Goal: Information Seeking & Learning: Learn about a topic

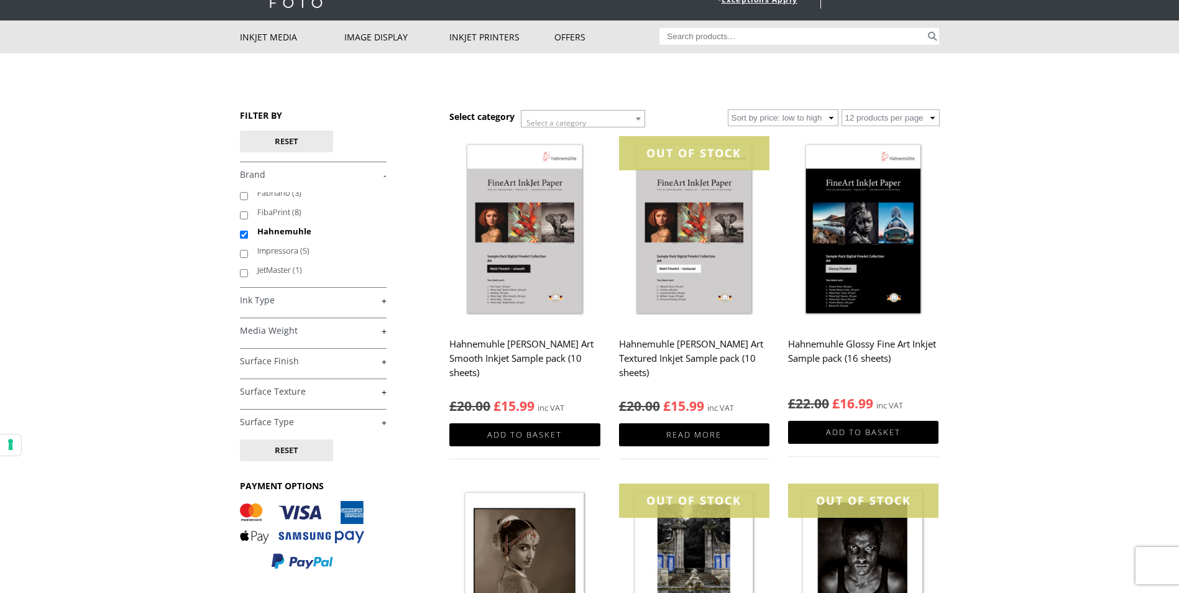
scroll to position [50, 0]
click at [386, 301] on div "FILTER BY Reset £ 0.00 - £ 25.00 (3) £ 25.00 - £ 74.99 (19) £" at bounding box center [345, 345] width 210 height 473
click at [385, 302] on link "+" at bounding box center [313, 300] width 147 height 12
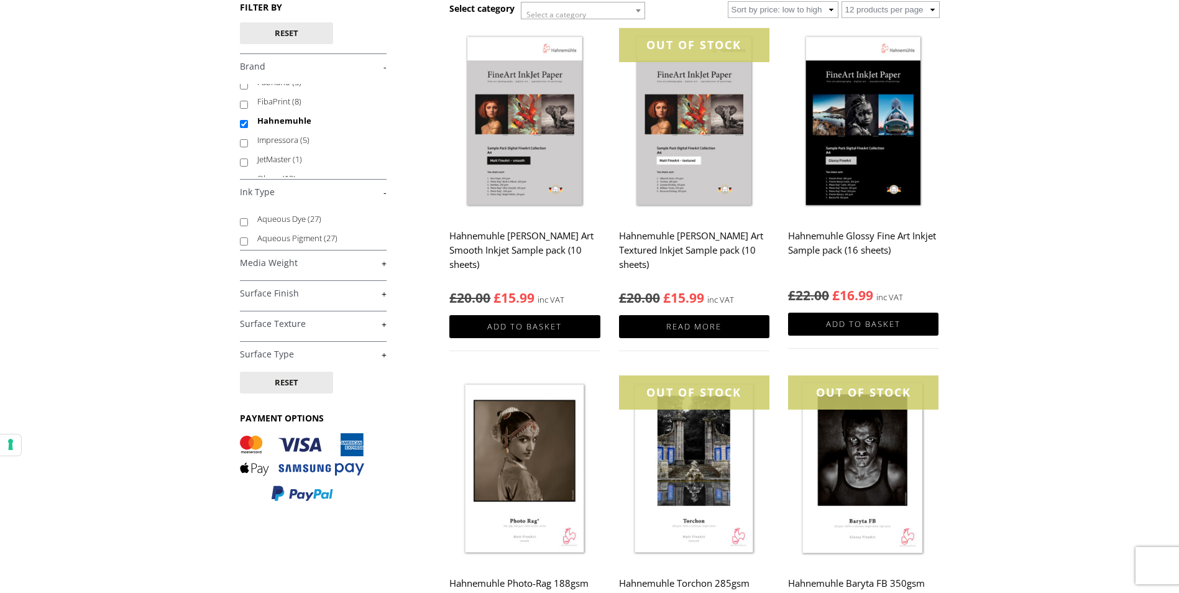
scroll to position [186, 0]
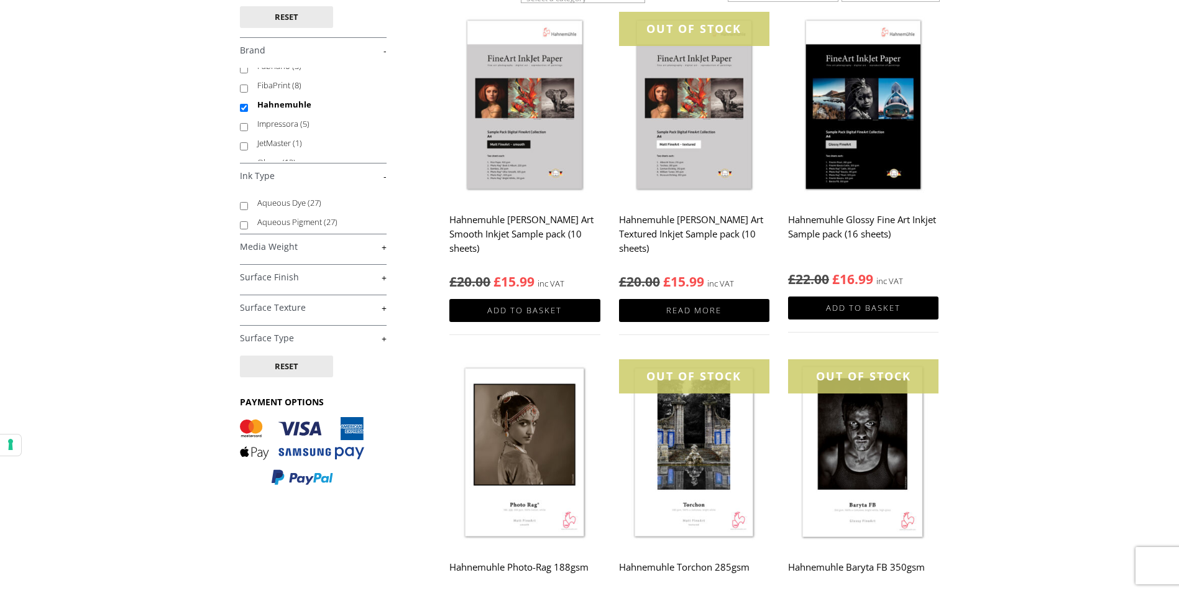
click at [384, 281] on link "+" at bounding box center [313, 277] width 147 height 12
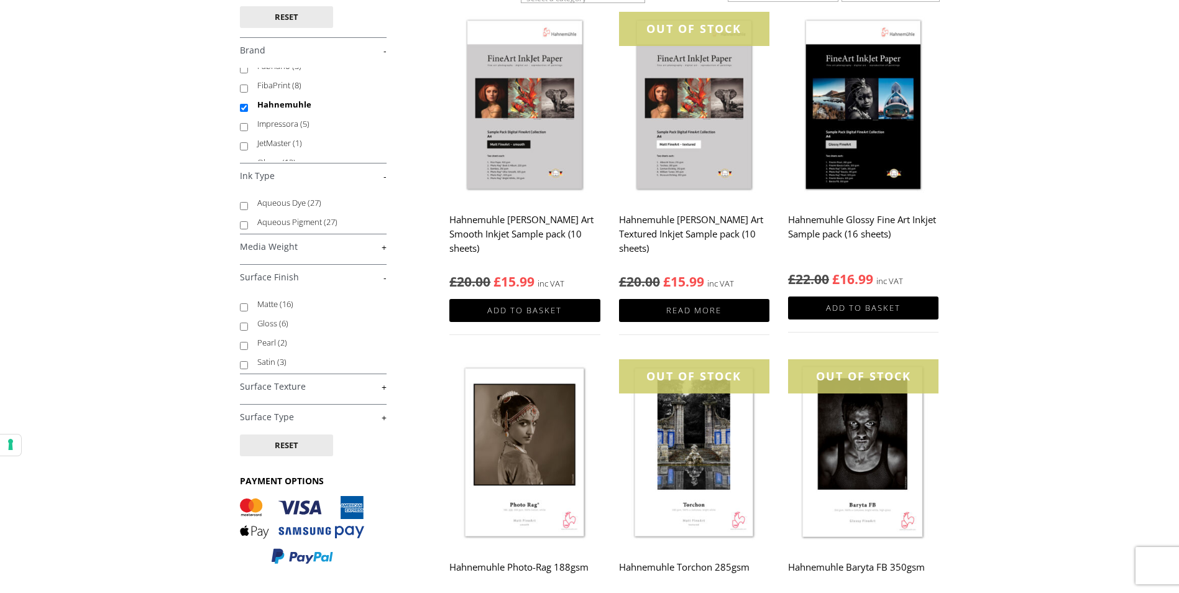
click at [247, 309] on input "Matte (16)" at bounding box center [244, 307] width 8 height 8
checkbox input "true"
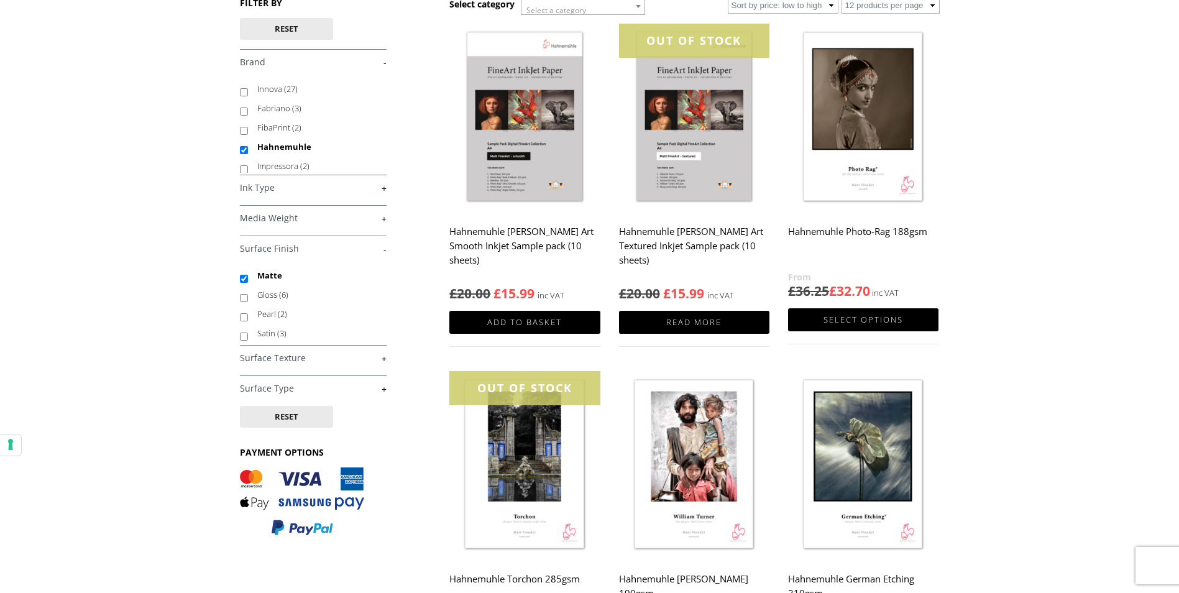
scroll to position [124, 0]
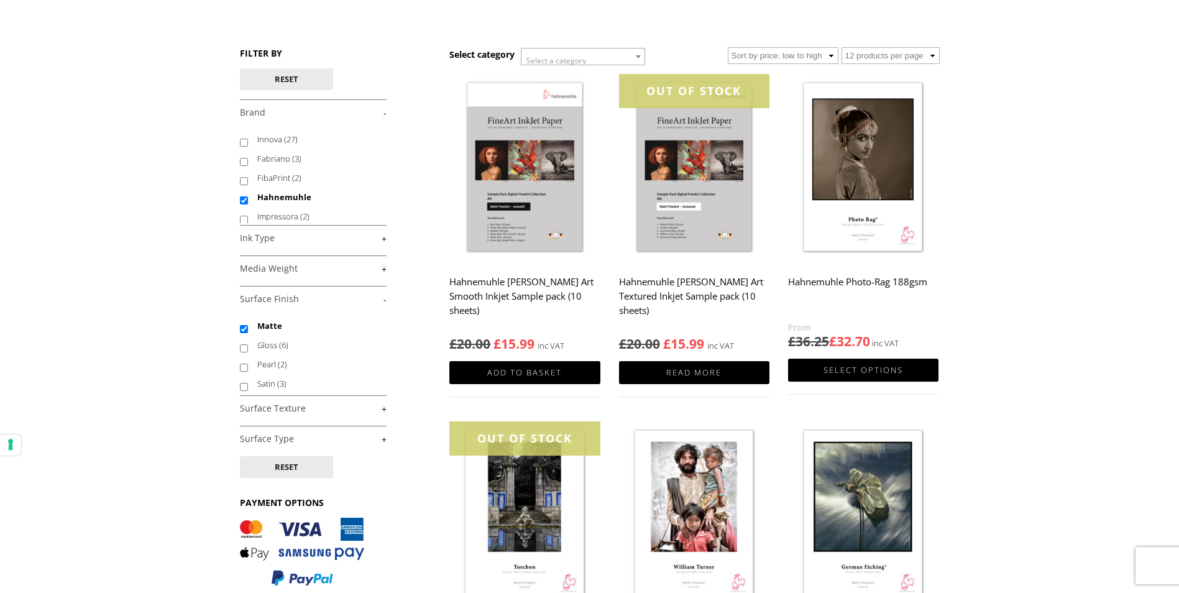
click at [858, 199] on img at bounding box center [863, 168] width 150 height 188
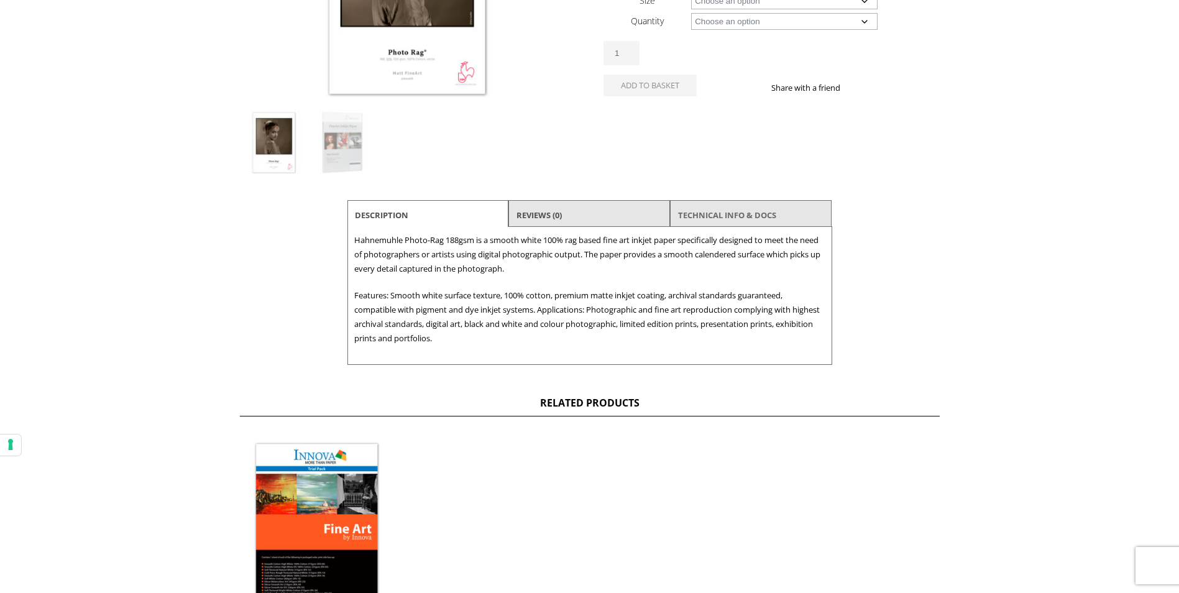
click at [701, 211] on link "TECHNICAL INFO & DOCS" at bounding box center [727, 215] width 98 height 22
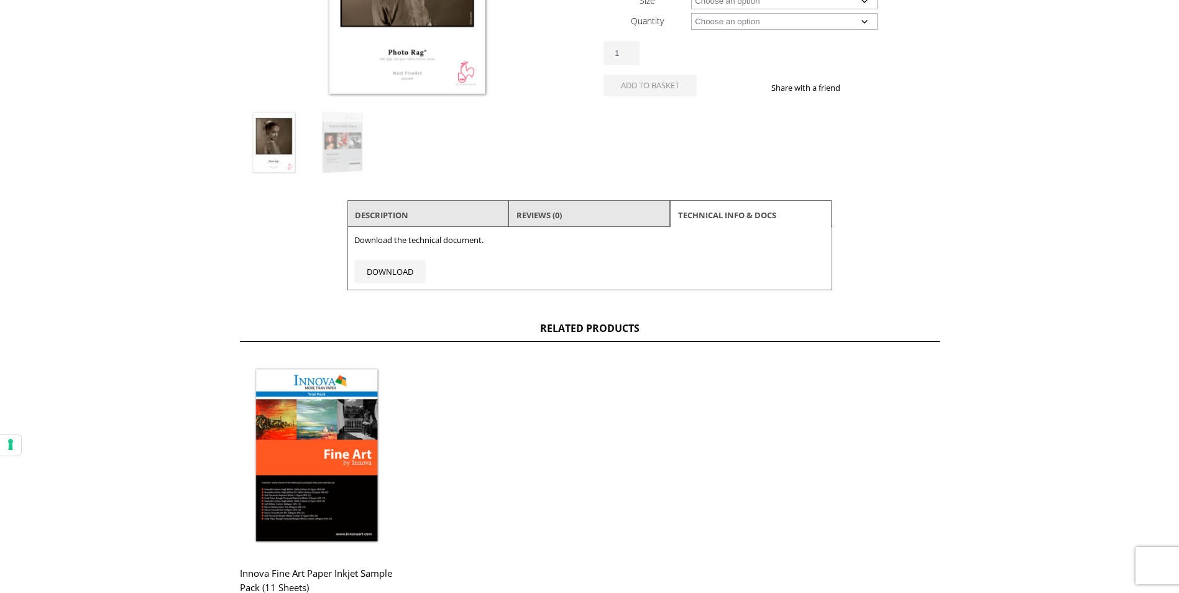
click at [425, 214] on li "Description" at bounding box center [428, 215] width 162 height 30
click at [394, 213] on link "Description" at bounding box center [381, 215] width 53 height 22
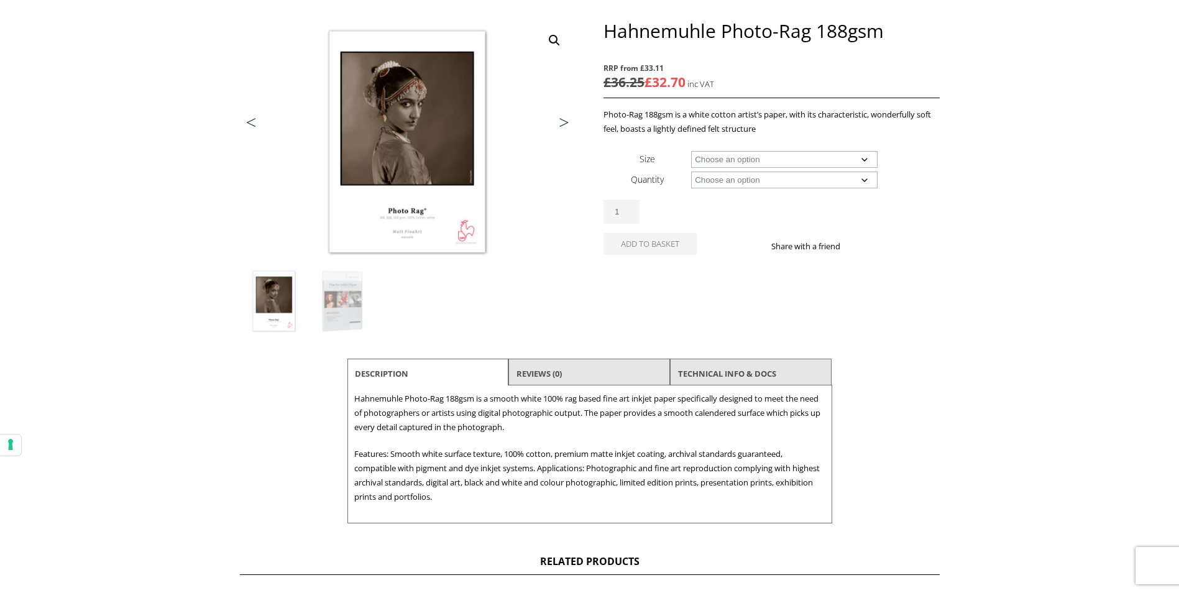
scroll to position [124, 0]
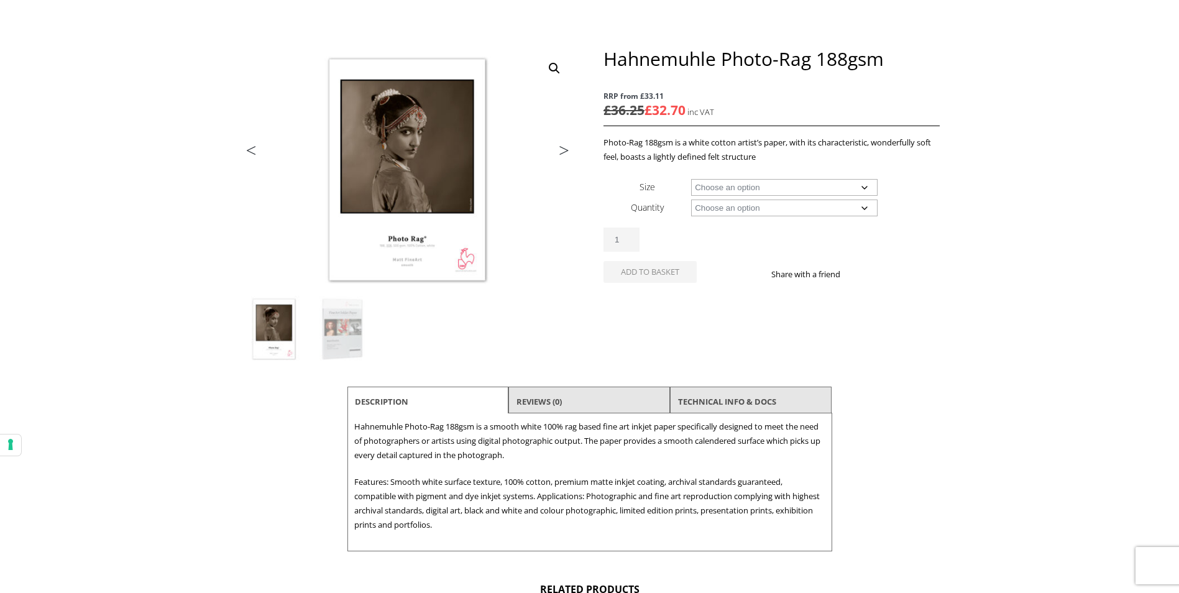
click at [866, 188] on select "Choose an option A4 Sheet A3 Sheet A3+ Sheet A2 Sheet 17" Wide Roll 24" Wide Ro…" at bounding box center [784, 187] width 186 height 17
click at [691, 179] on select "Choose an option A4 Sheet A3 Sheet A3+ Sheet A2 Sheet 17" Wide Roll 24" Wide Ro…" at bounding box center [784, 187] width 186 height 17
select select "a2-sheet"
click at [871, 211] on select "Choose an option 25 Sheets" at bounding box center [784, 207] width 186 height 17
select select "25-sheets"
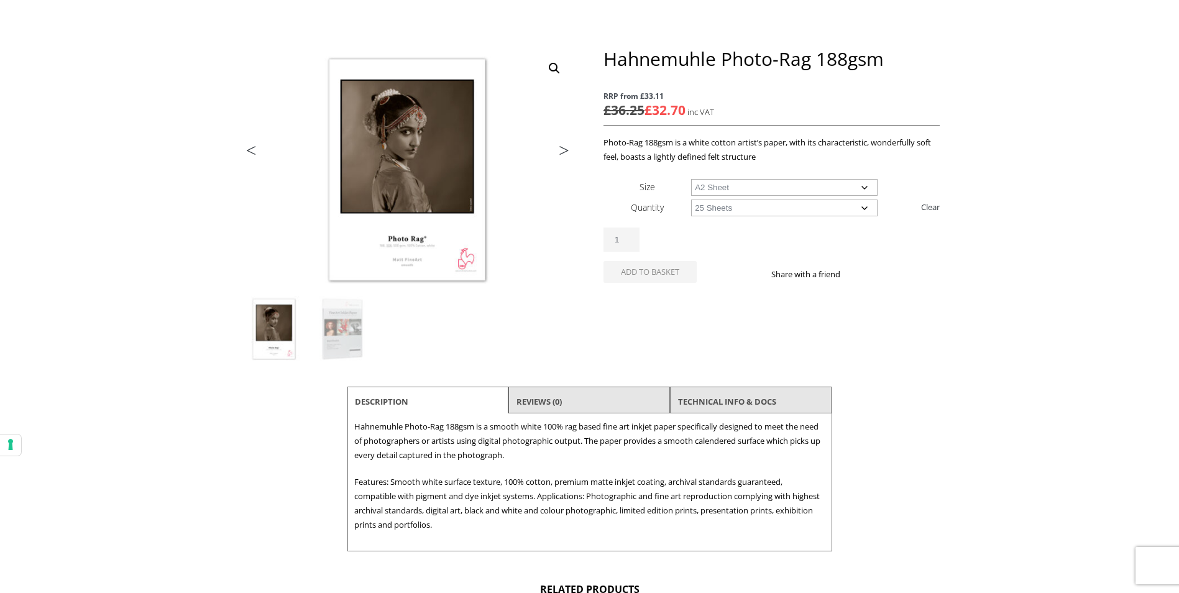
click at [691, 199] on select "Choose an option 25 Sheets" at bounding box center [784, 207] width 186 height 17
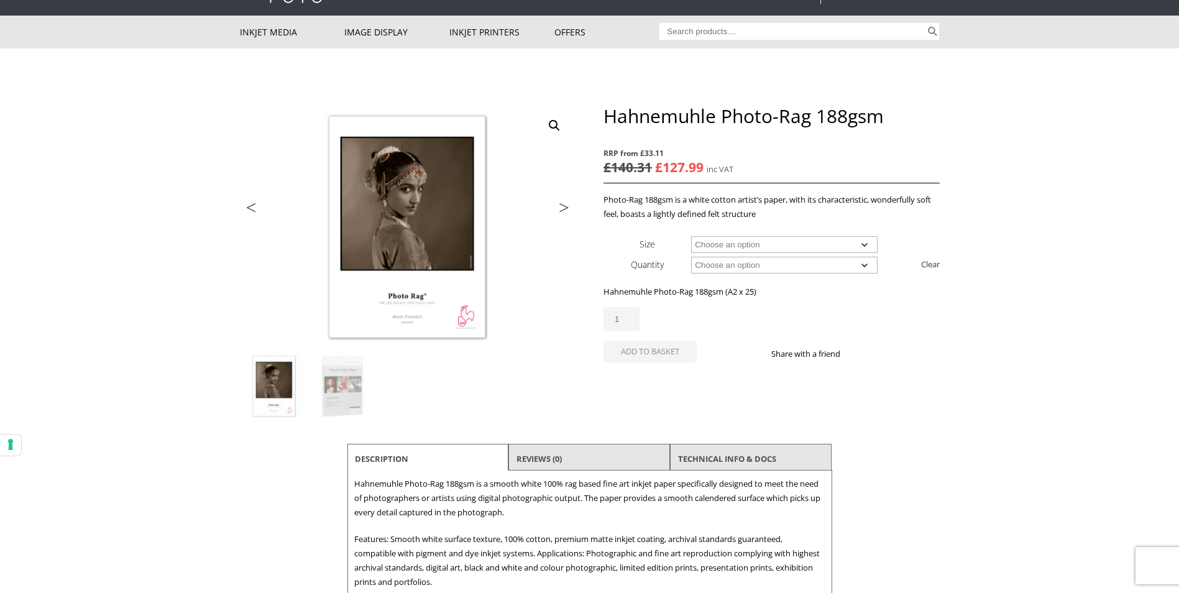
scroll to position [0, 0]
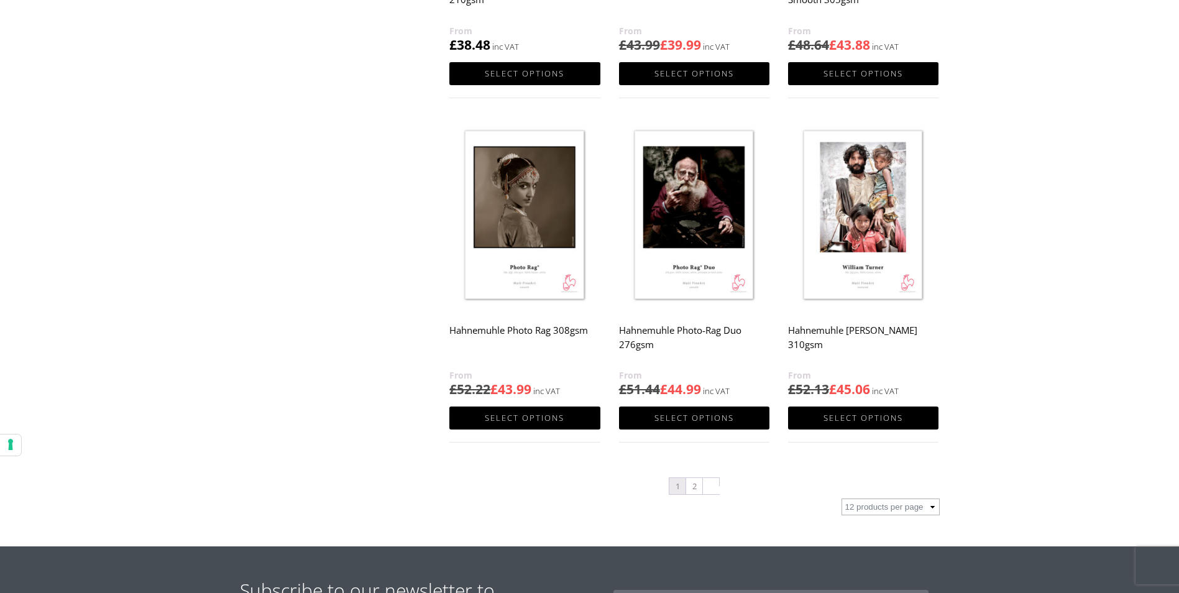
scroll to position [1118, 0]
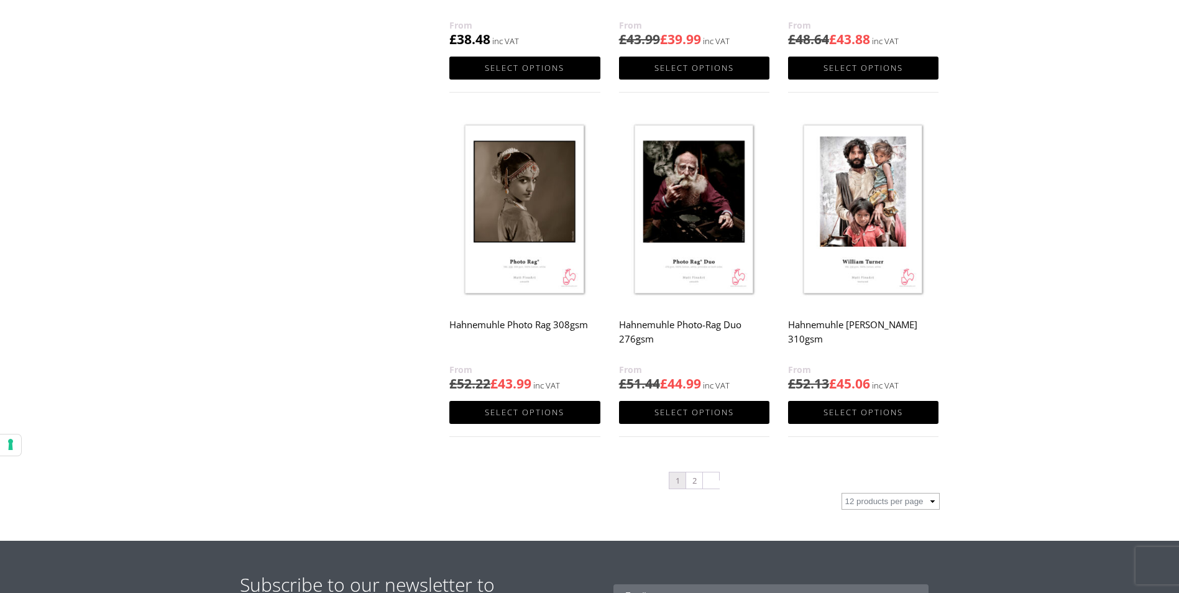
click at [519, 265] on img at bounding box center [524, 210] width 150 height 188
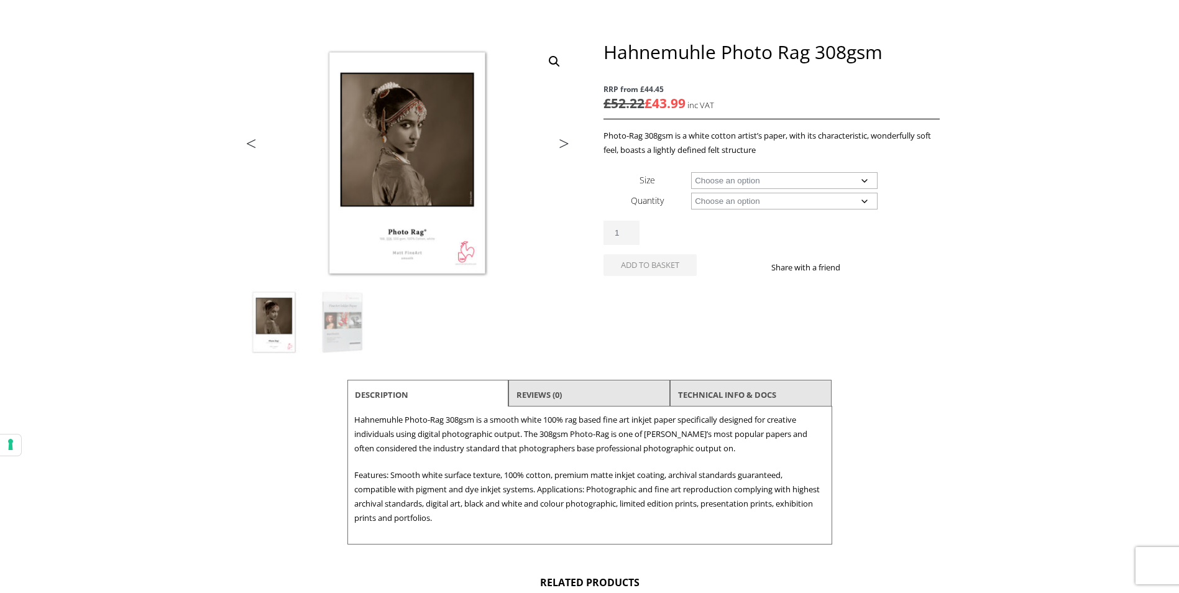
scroll to position [62, 0]
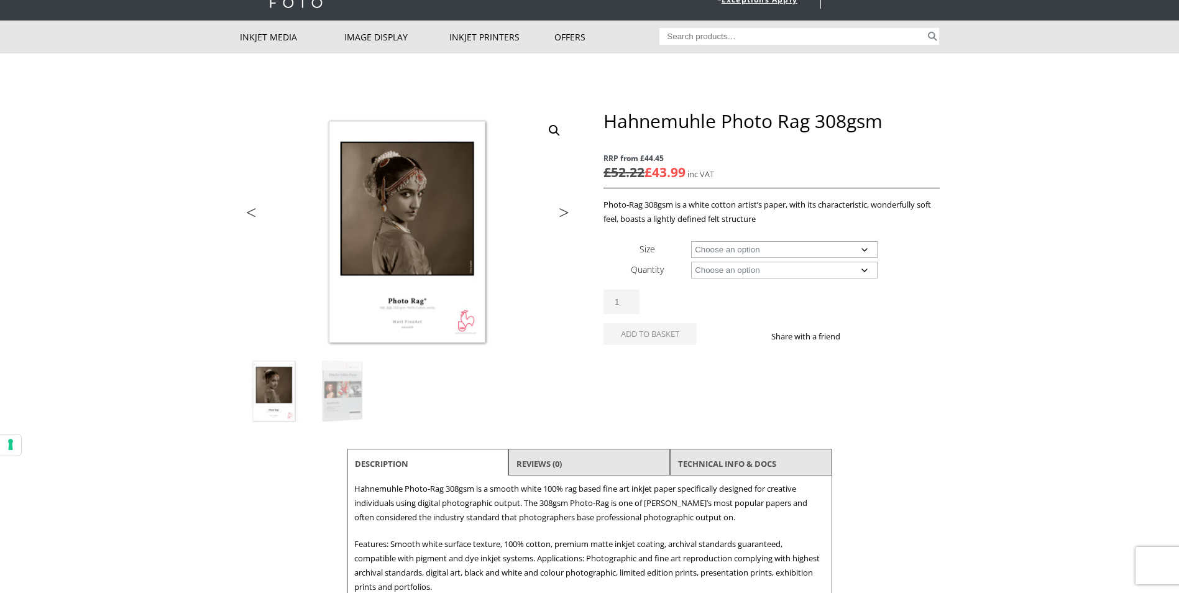
click at [868, 251] on select "Choose an option A4 Sheet A3 Sheet A3+ Sheet A2 Sheet 17" Wide Roll 24" Wide Ro…" at bounding box center [784, 249] width 186 height 17
click at [691, 241] on select "Choose an option A4 Sheet A3 Sheet A3+ Sheet A2 Sheet 17" Wide Roll 24" Wide Ro…" at bounding box center [784, 249] width 186 height 17
select select "a2-sheet"
click at [865, 269] on select "Choose an option 25 Sheets" at bounding box center [784, 270] width 186 height 17
select select "25-sheets"
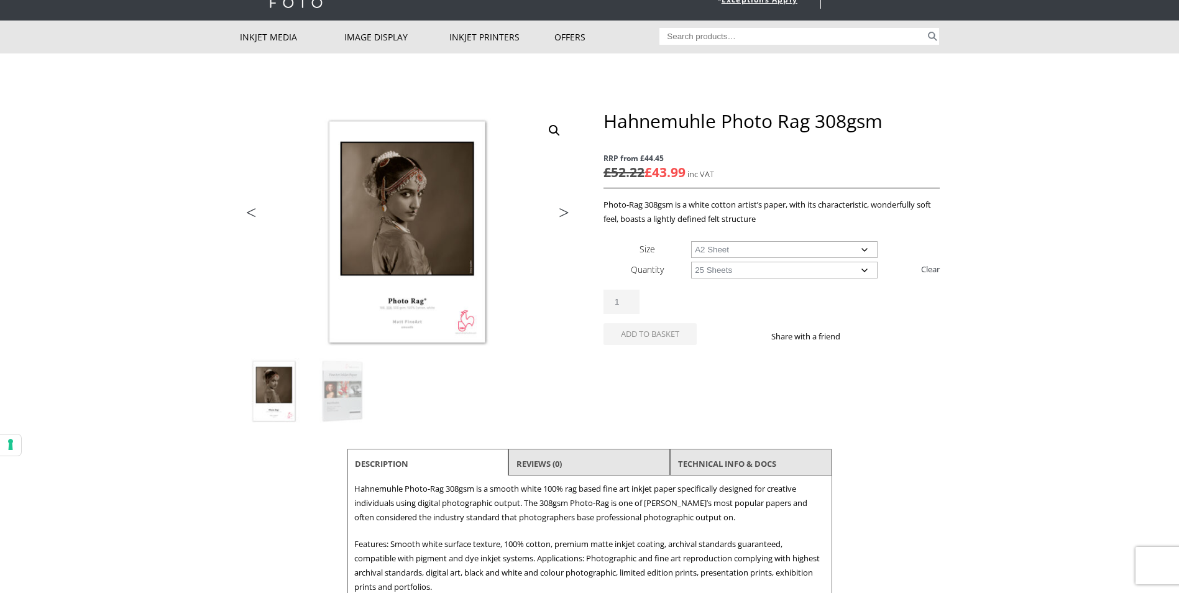
click at [691, 262] on select "Choose an option 25 Sheets" at bounding box center [784, 270] width 186 height 17
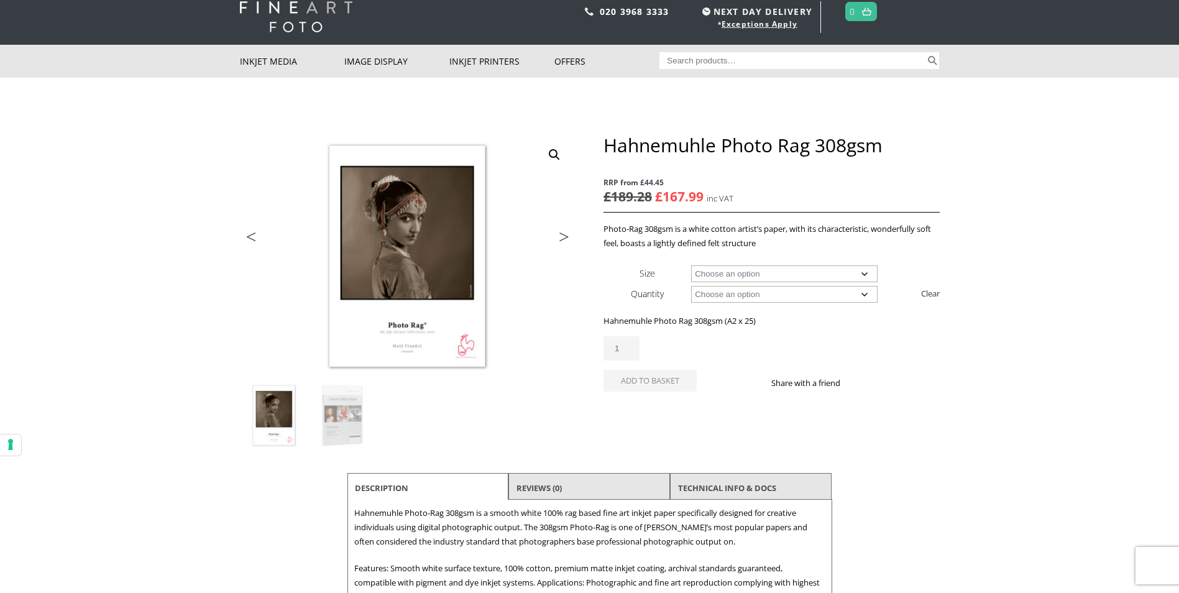
scroll to position [0, 0]
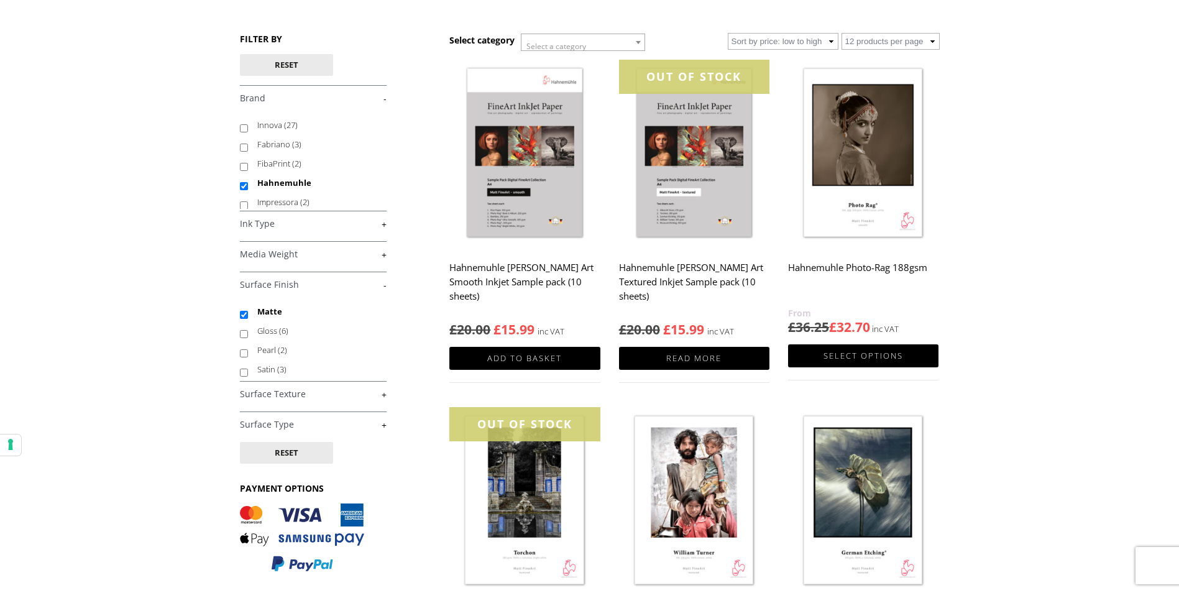
scroll to position [124, 0]
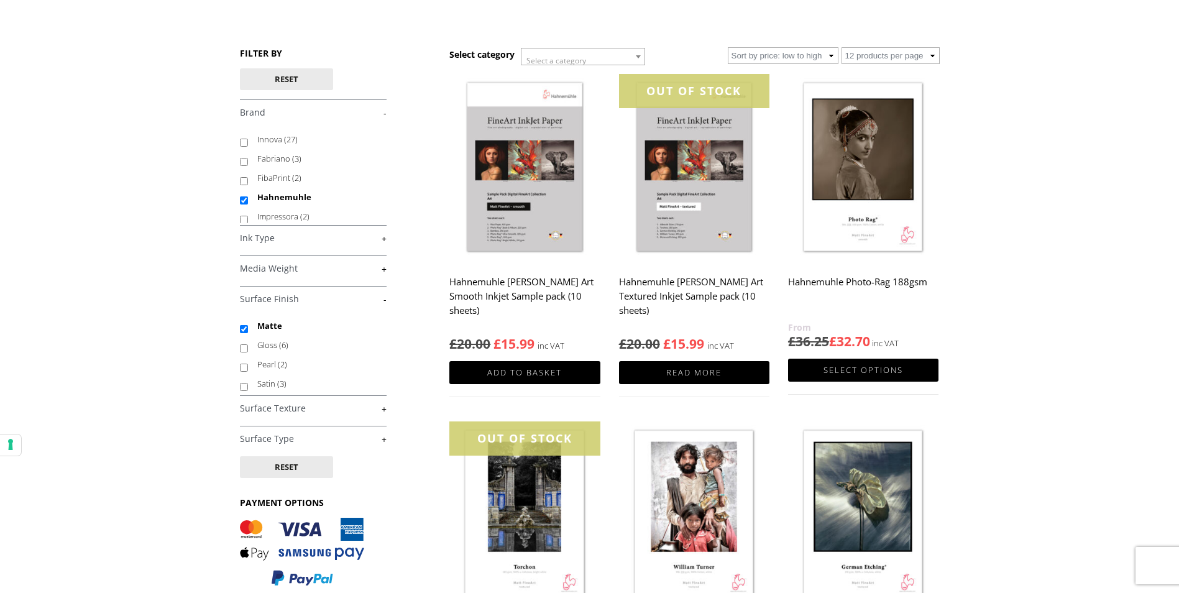
click at [889, 195] on img at bounding box center [863, 168] width 150 height 188
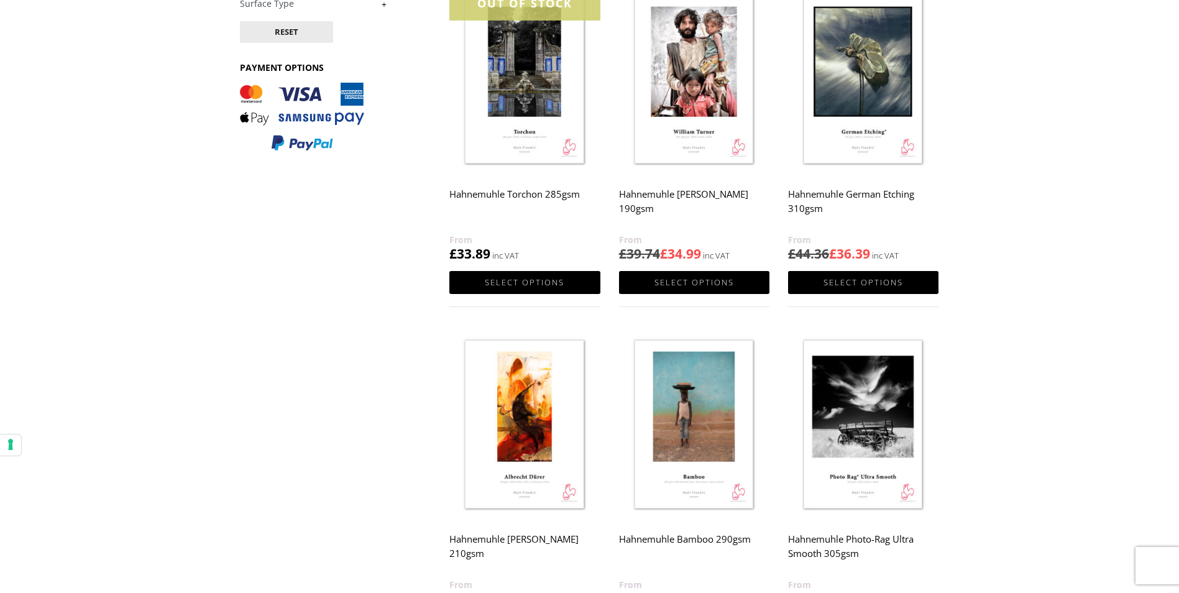
scroll to position [870, 0]
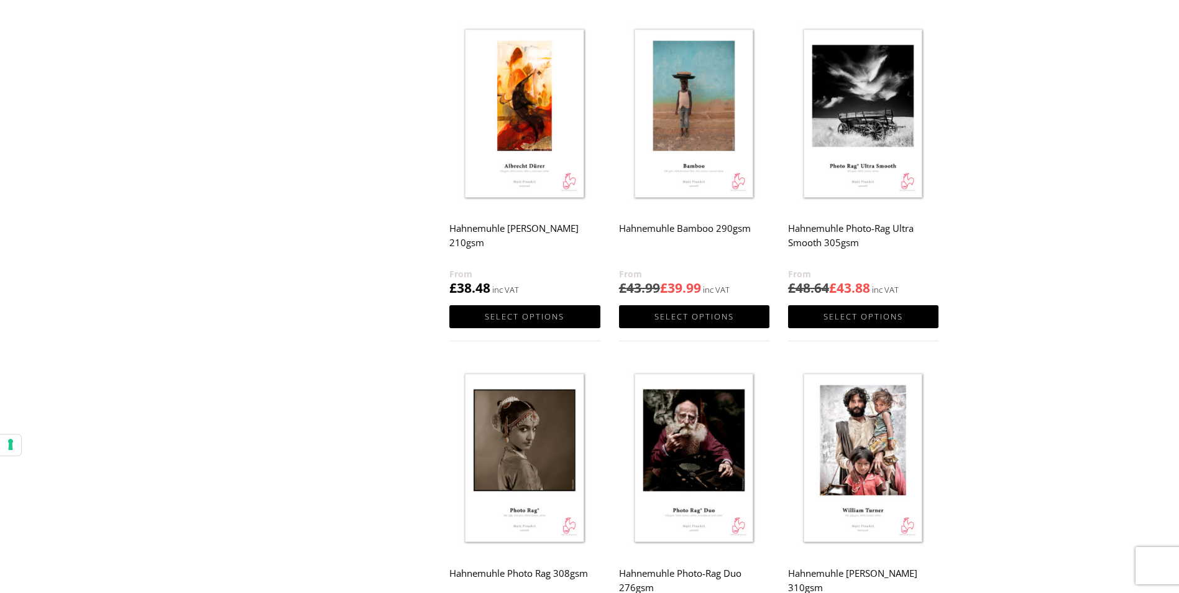
click at [513, 486] on img at bounding box center [524, 459] width 150 height 188
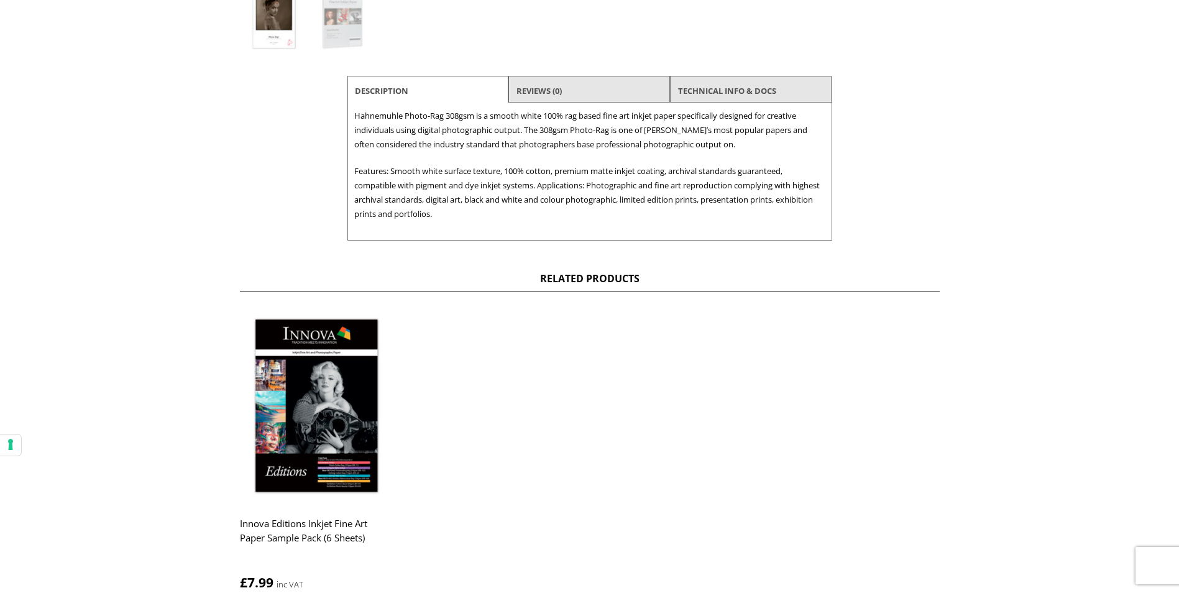
scroll to position [373, 0]
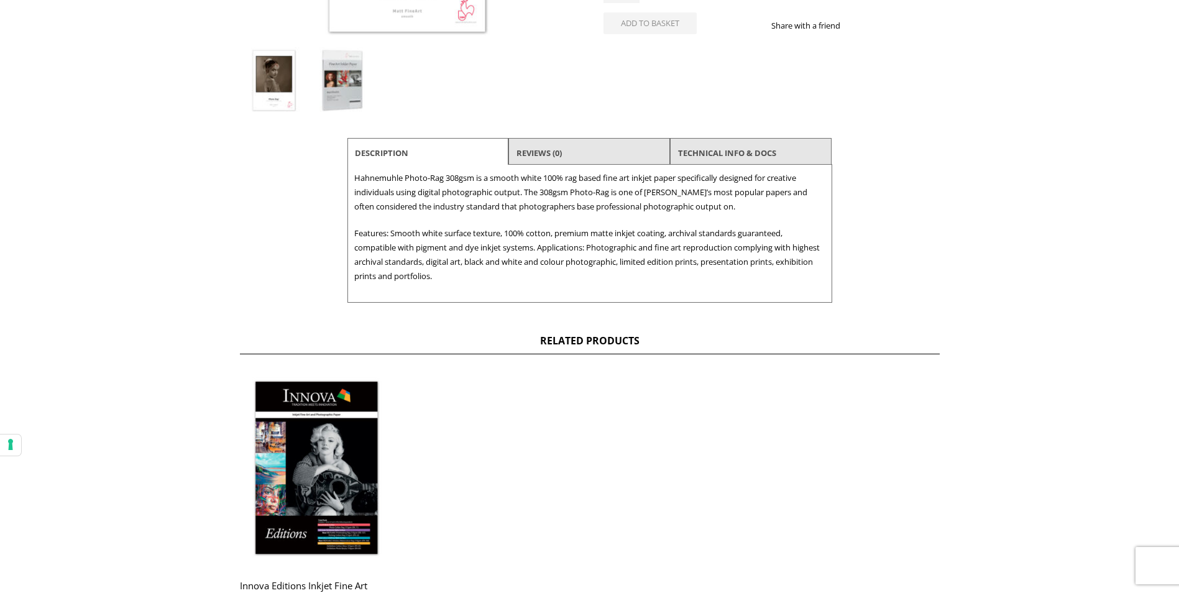
drag, startPoint x: 332, startPoint y: 71, endPoint x: 325, endPoint y: 80, distance: 11.1
click at [332, 71] on img at bounding box center [342, 80] width 67 height 67
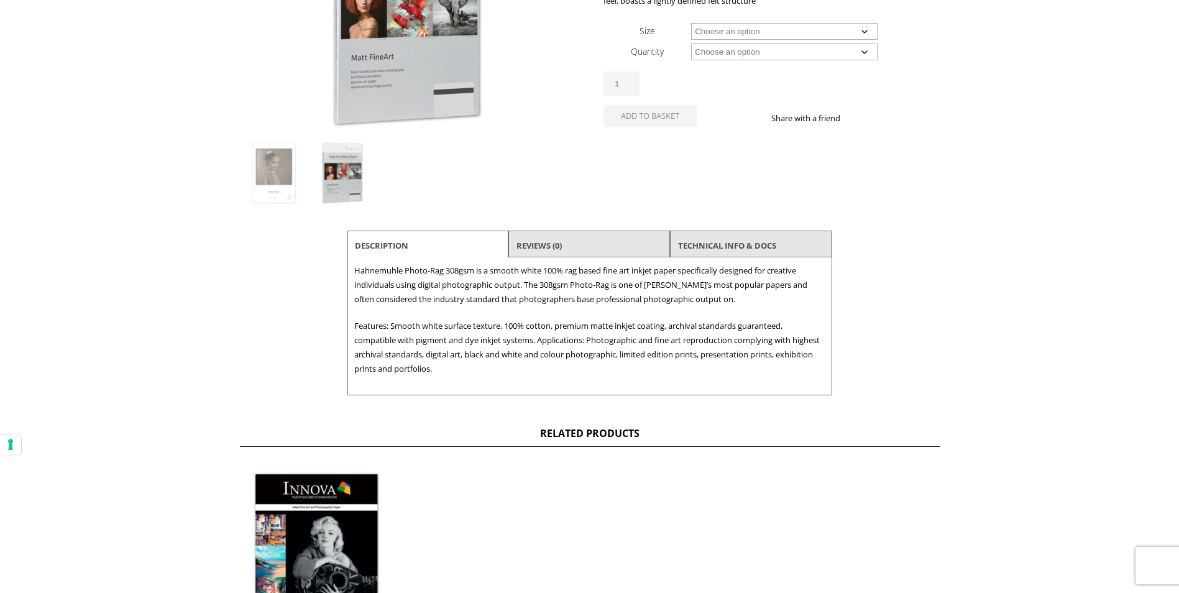
scroll to position [124, 0]
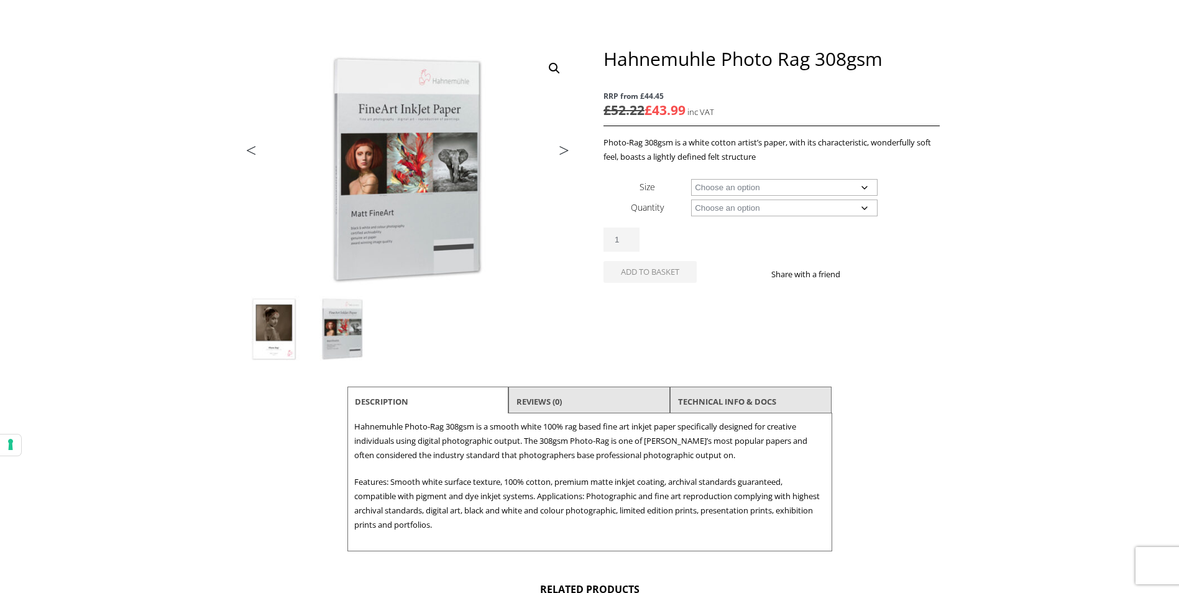
click at [277, 332] on img at bounding box center [273, 329] width 67 height 67
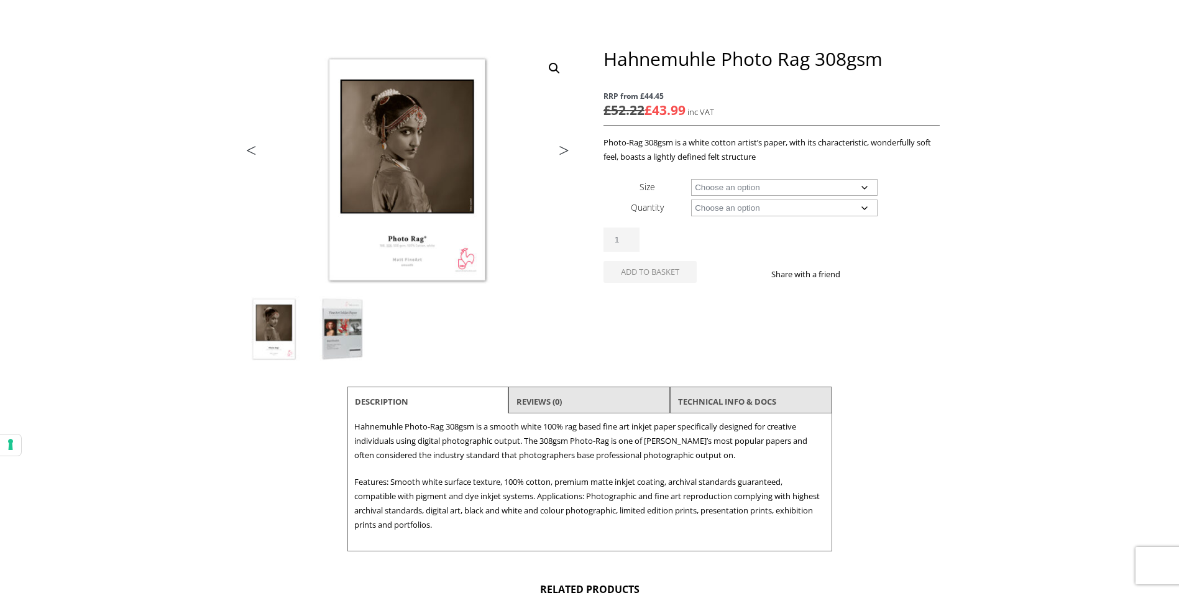
click at [329, 326] on img at bounding box center [342, 329] width 67 height 67
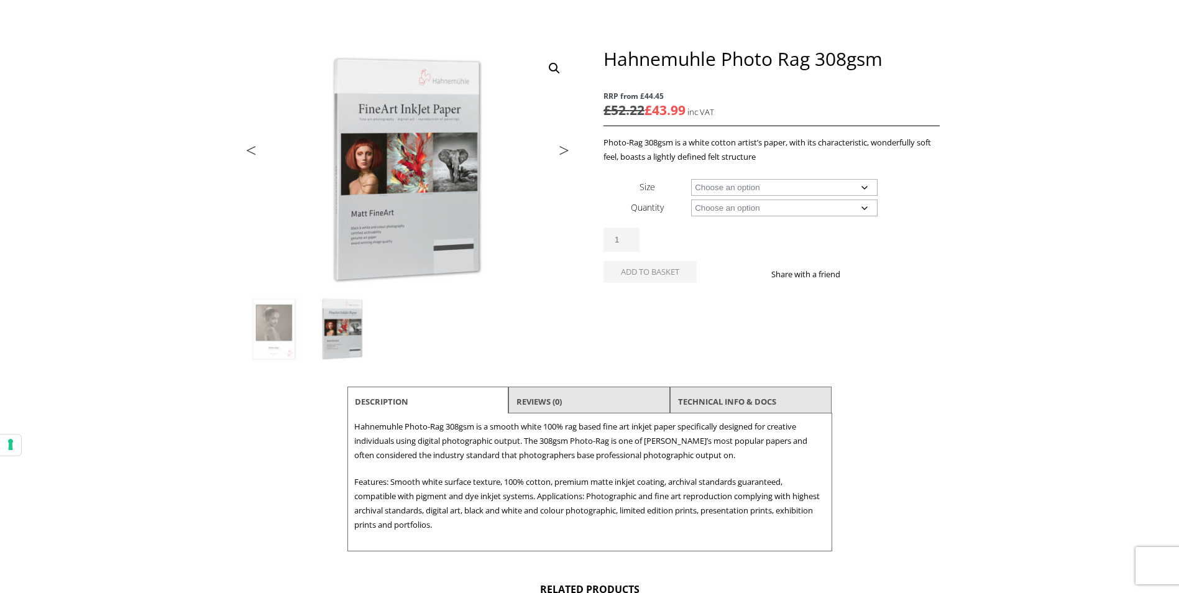
click at [121, 140] on body "NEXT DAY DELIVERY * Exceptions Apply About Contact Customer Support Register LO…" at bounding box center [589, 172] width 1179 height 593
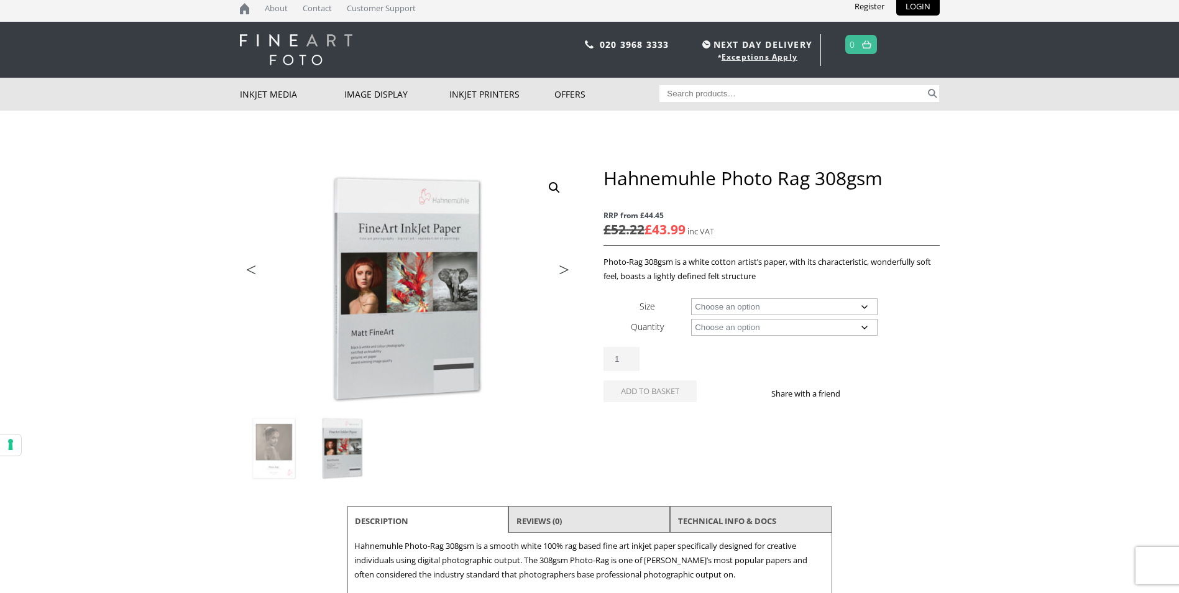
scroll to position [0, 0]
